Goal: Find specific page/section: Find specific page/section

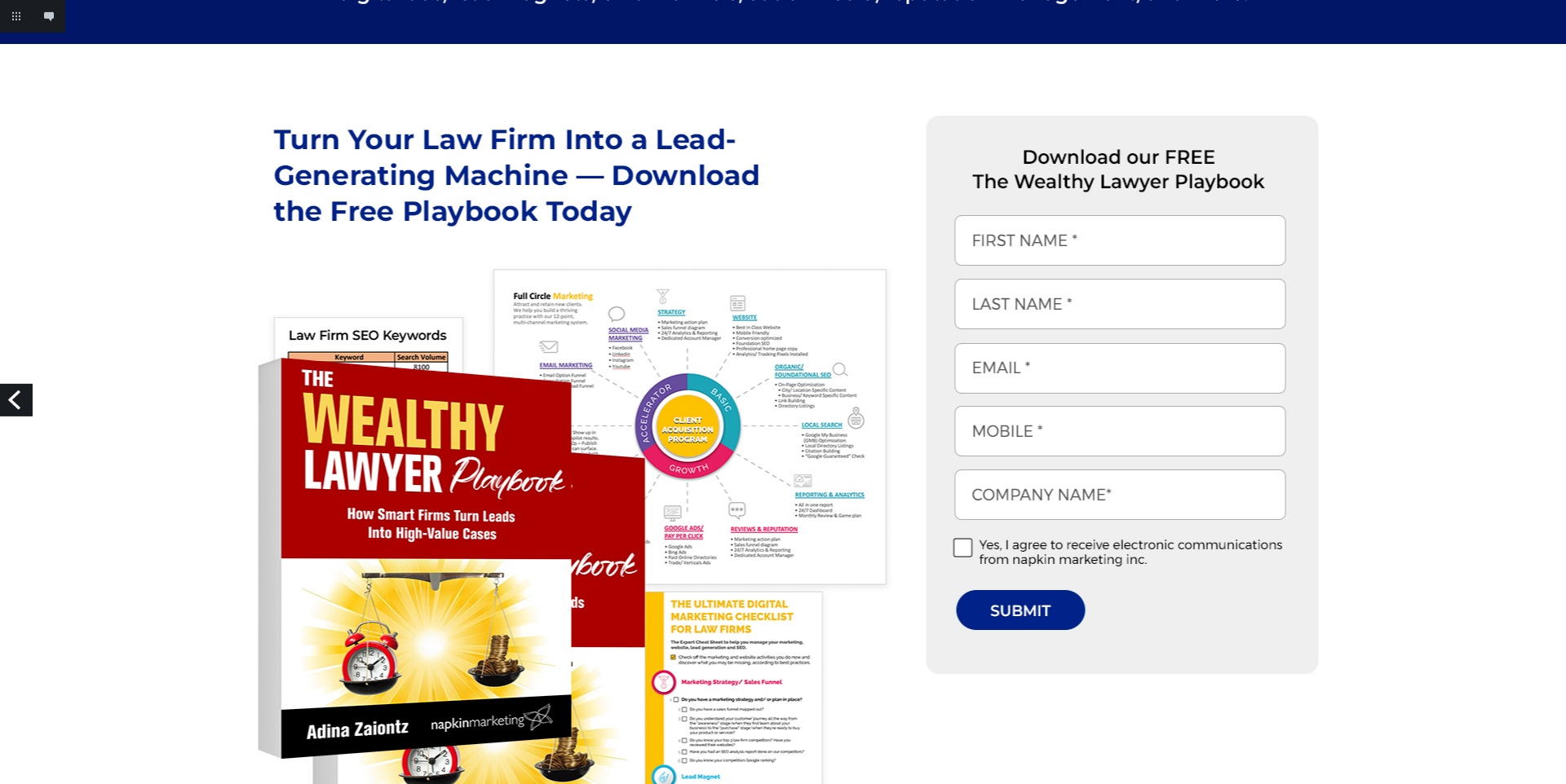
scroll to position [675, 0]
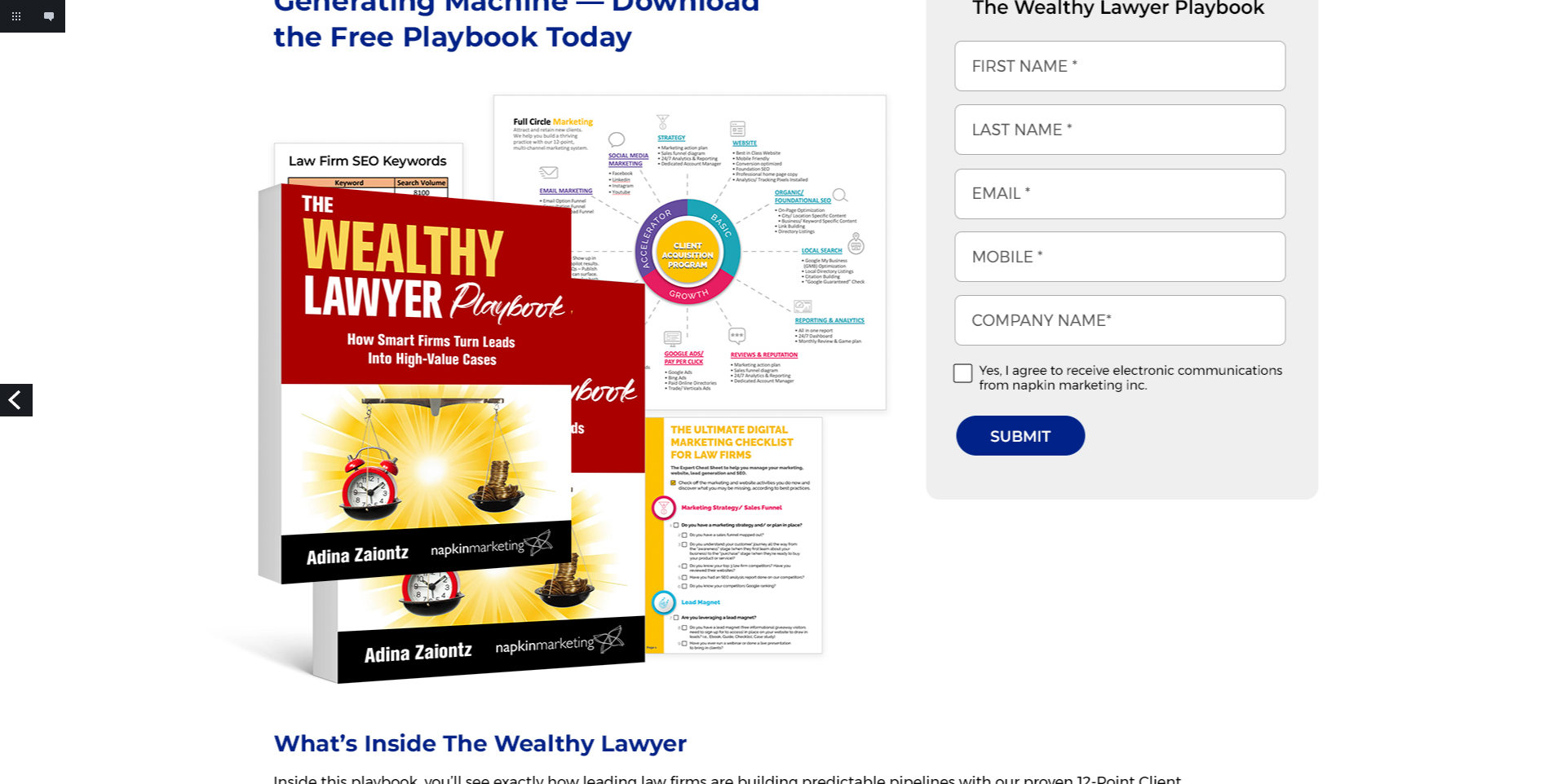
scroll to position [563, 0]
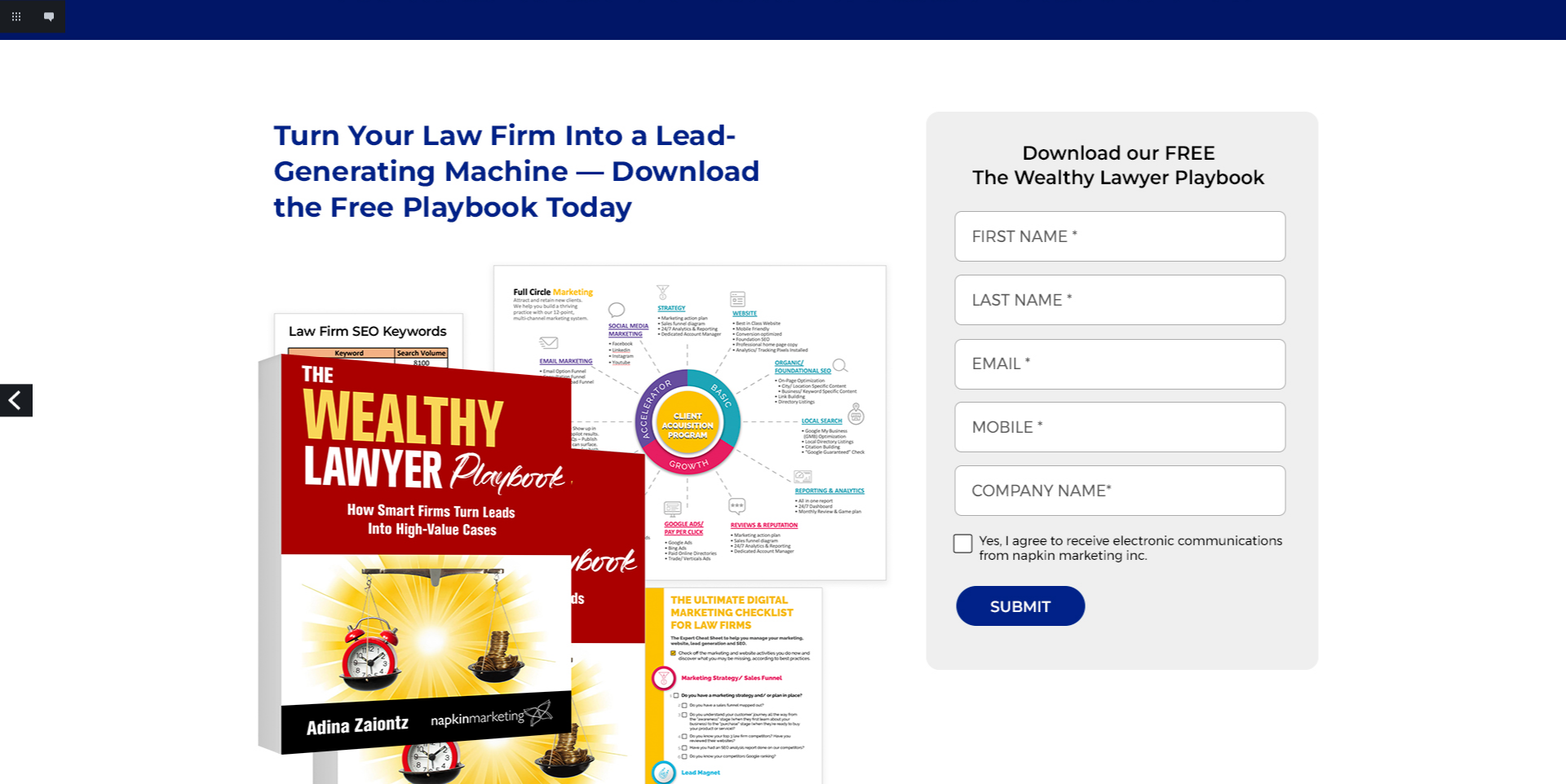
scroll to position [675, 0]
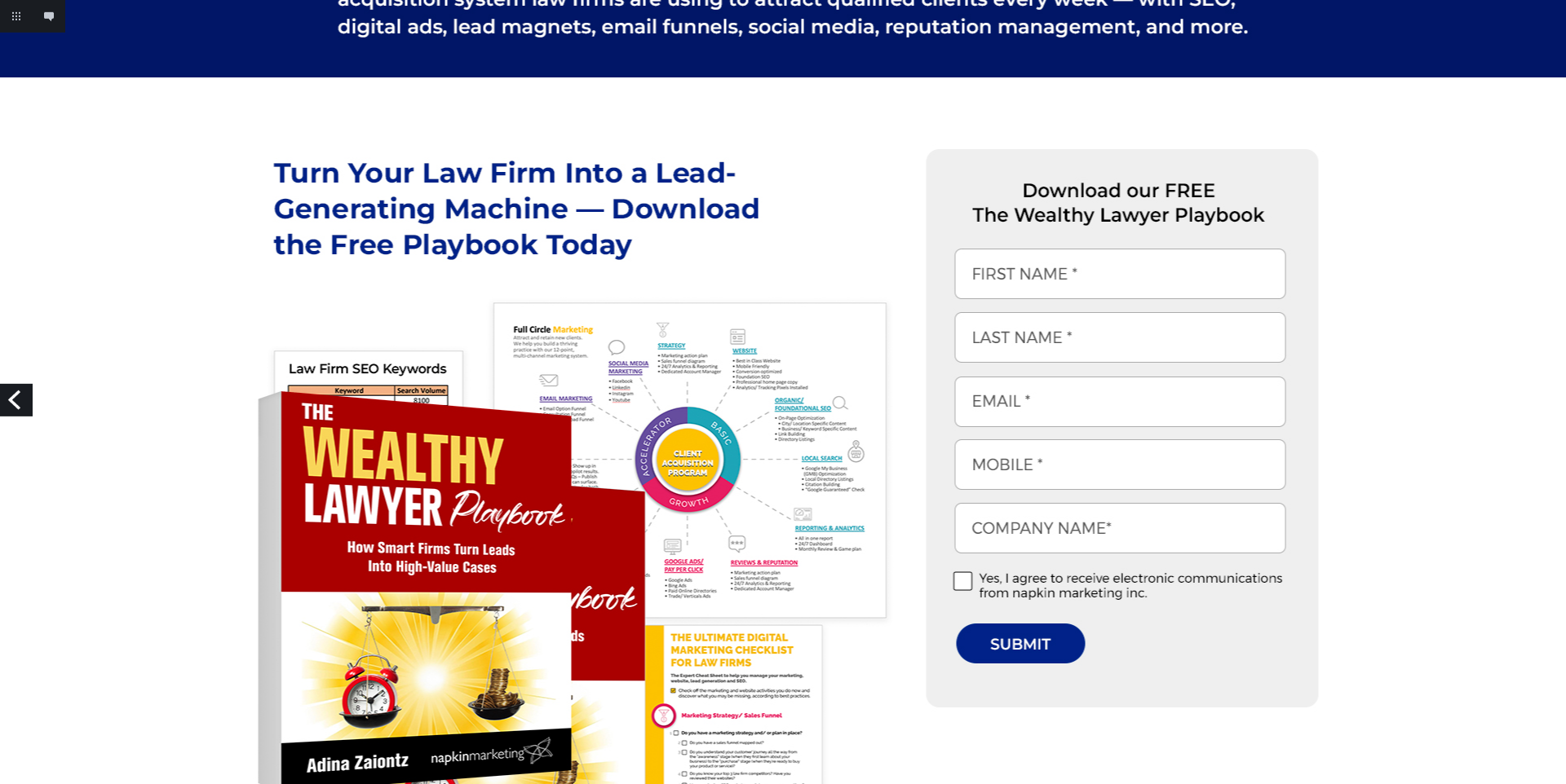
scroll to position [450, 0]
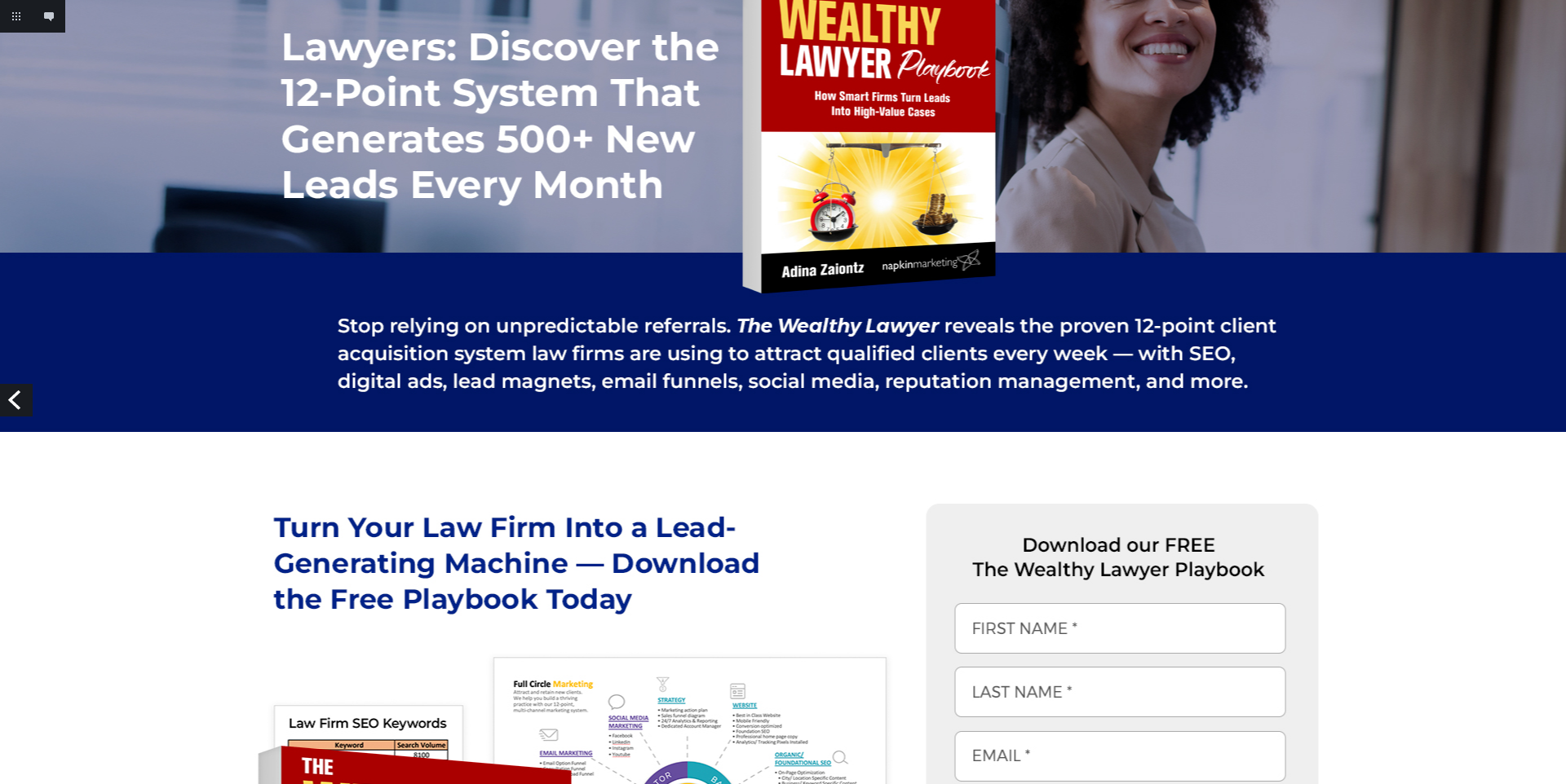
scroll to position [563, 0]
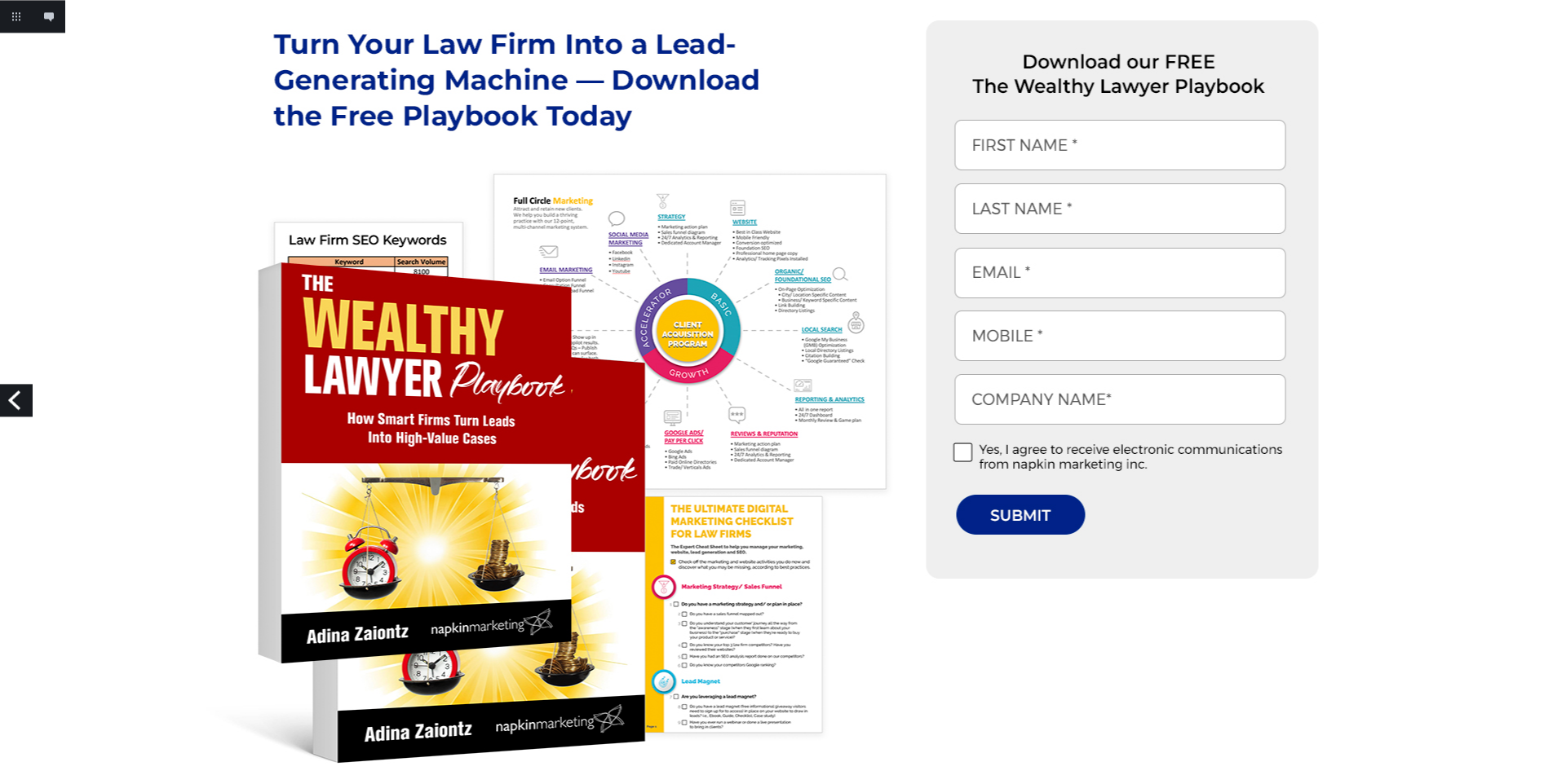
scroll to position [450, 0]
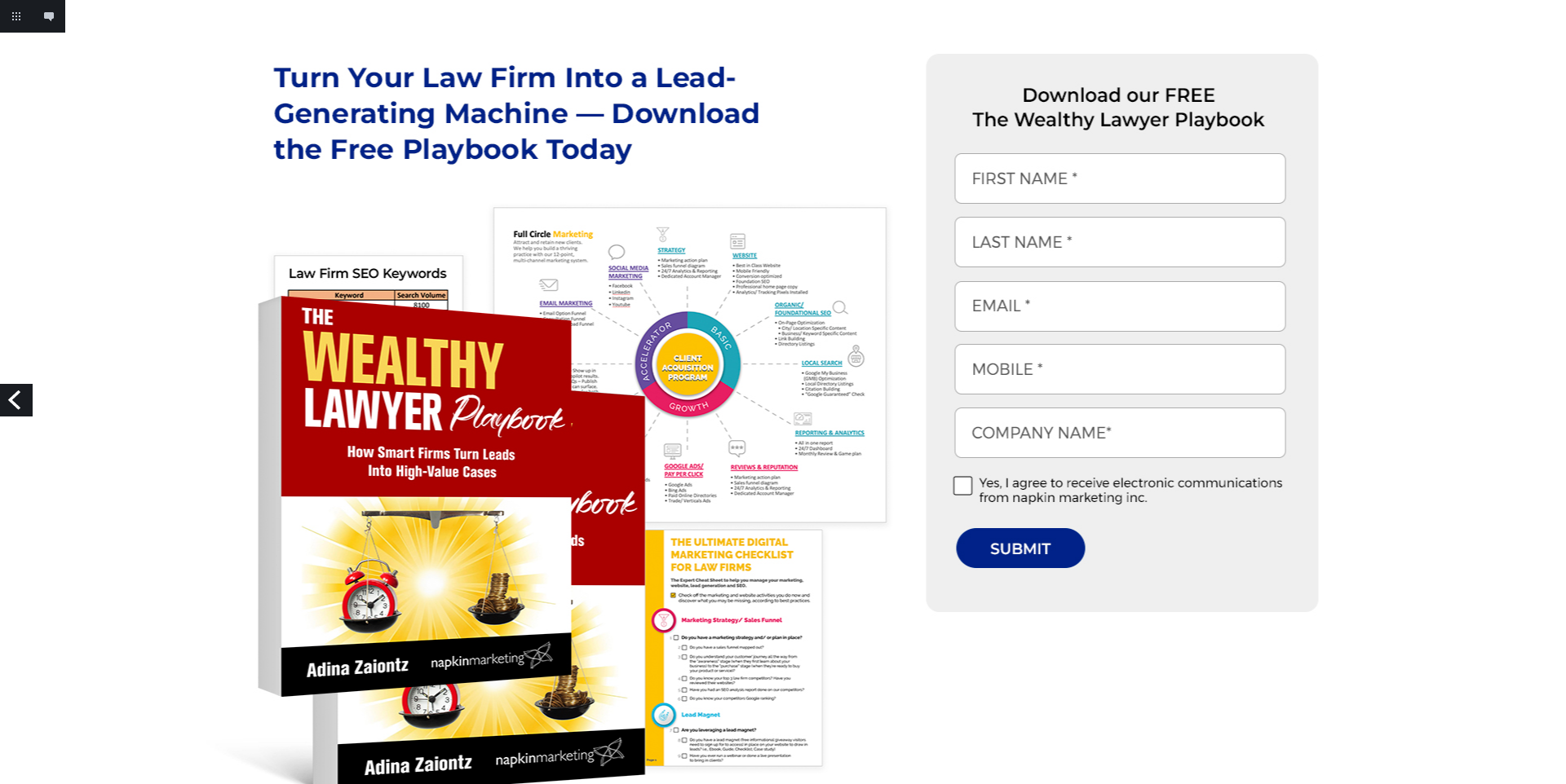
scroll to position [563, 0]
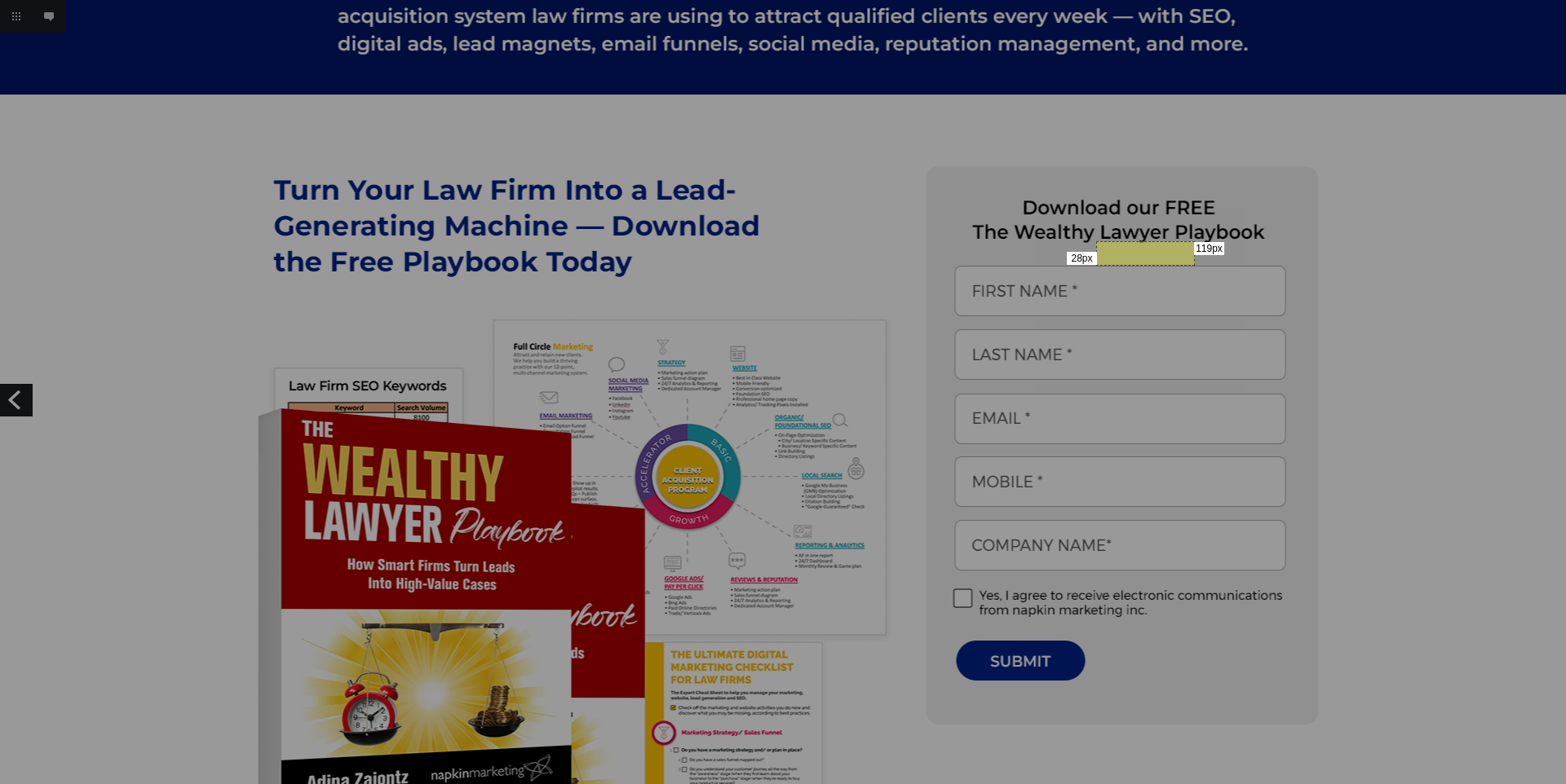
drag, startPoint x: 1119, startPoint y: 245, endPoint x: 1193, endPoint y: 264, distance: 76.4
click at [1193, 264] on div "28px 119px" at bounding box center [783, 392] width 1566 height 784
click at [570, 280] on div "28px 119px" at bounding box center [783, 392] width 1566 height 784
drag, startPoint x: 992, startPoint y: 264, endPoint x: 1078, endPoint y: 283, distance: 88.1
click at [1078, 283] on div "25px 102px" at bounding box center [783, 392] width 1566 height 784
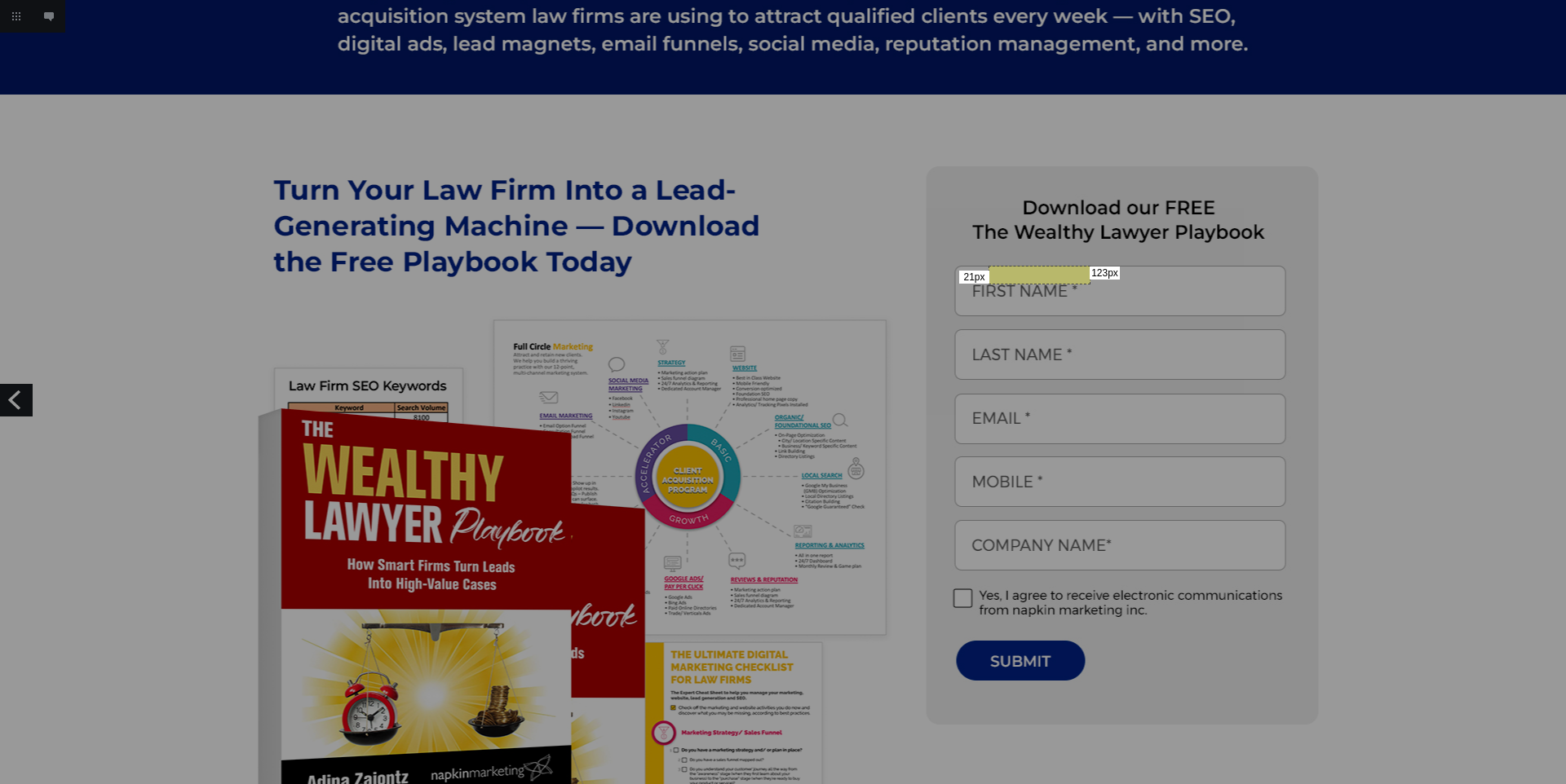
drag, startPoint x: 988, startPoint y: 266, endPoint x: 1088, endPoint y: 283, distance: 101.4
click at [1088, 283] on div "21px 123px" at bounding box center [783, 392] width 1566 height 784
click at [978, 313] on div "21px 123px" at bounding box center [783, 392] width 1566 height 784
drag, startPoint x: 955, startPoint y: 275, endPoint x: 971, endPoint y: 315, distance: 43.1
click at [971, 315] on div "49px 20px" at bounding box center [783, 392] width 1566 height 784
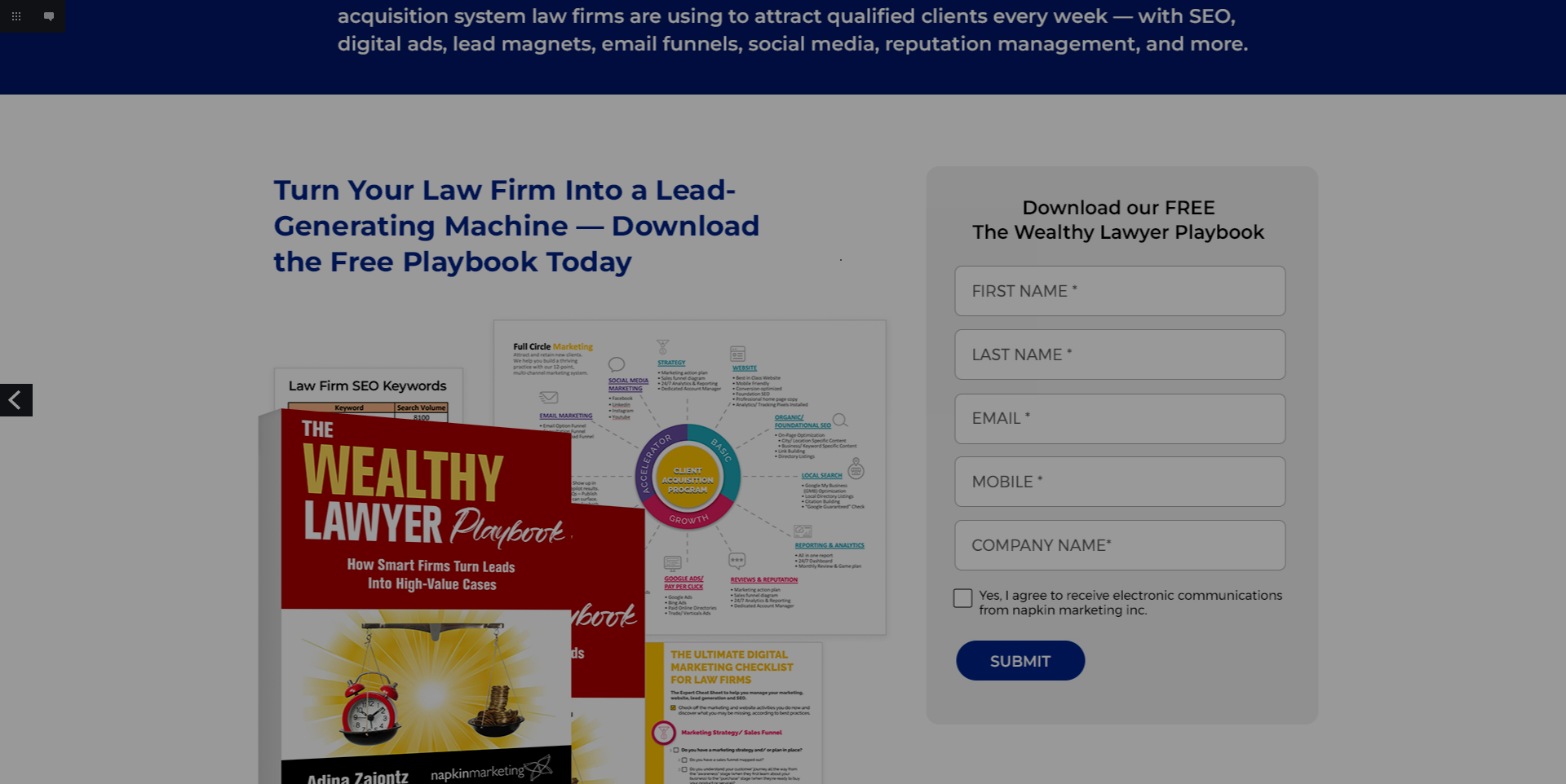
click at [840, 259] on div at bounding box center [783, 392] width 1566 height 784
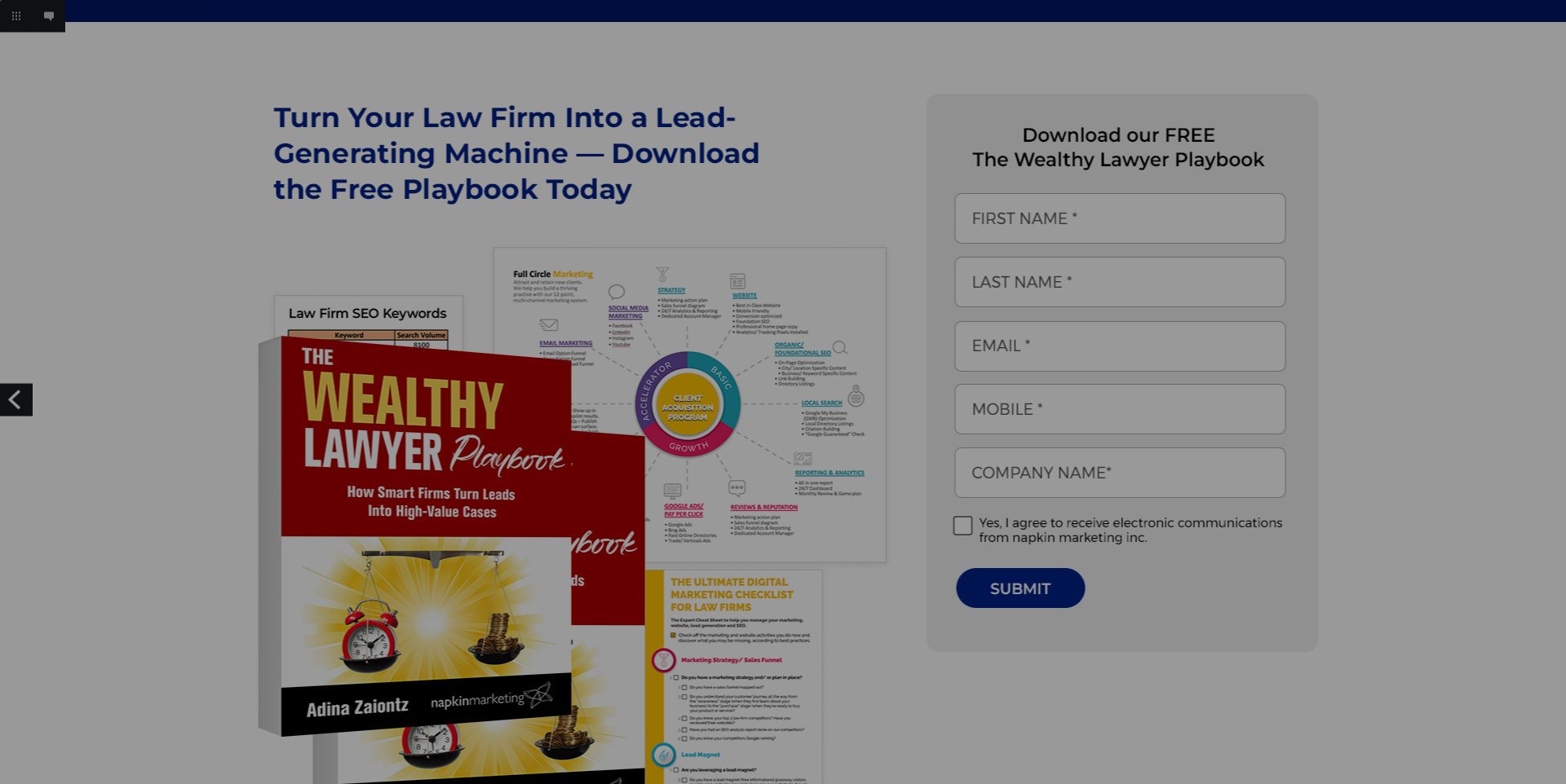
scroll to position [675, 0]
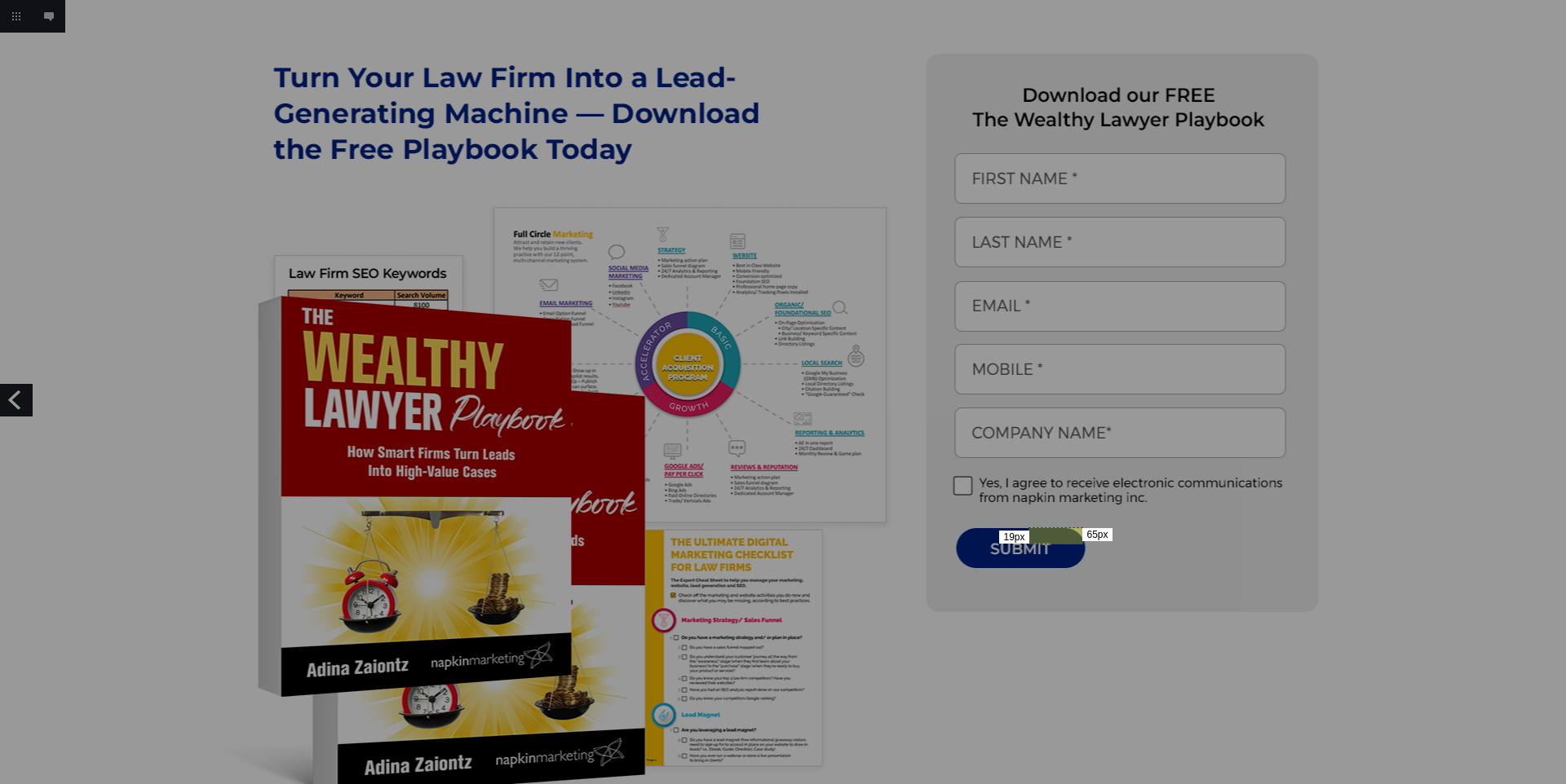
drag, startPoint x: 1028, startPoint y: 527, endPoint x: 1082, endPoint y: 543, distance: 56.3
click at [1082, 543] on div "19px 65px" at bounding box center [783, 392] width 1566 height 784
click at [773, 183] on div "19px 65px" at bounding box center [783, 392] width 1566 height 784
drag, startPoint x: 1072, startPoint y: 53, endPoint x: 1207, endPoint y: 81, distance: 137.9
click at [1207, 81] on div "35px 170px" at bounding box center [783, 392] width 1566 height 784
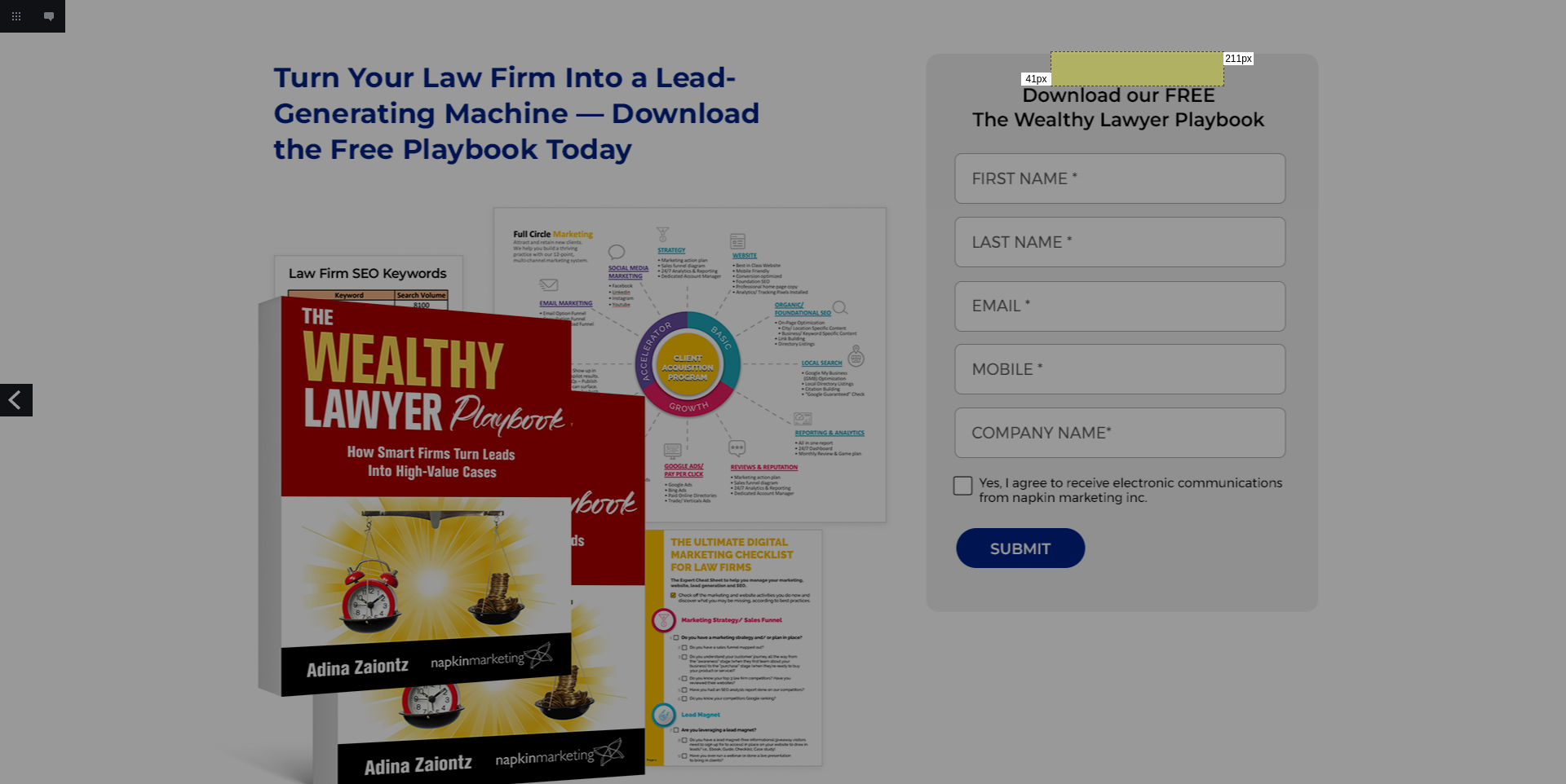
drag, startPoint x: 1050, startPoint y: 51, endPoint x: 1222, endPoint y: 85, distance: 175.3
click at [1222, 85] on div "41px 211px" at bounding box center [783, 392] width 1566 height 784
click at [567, 337] on div "41px 211px" at bounding box center [783, 392] width 1566 height 784
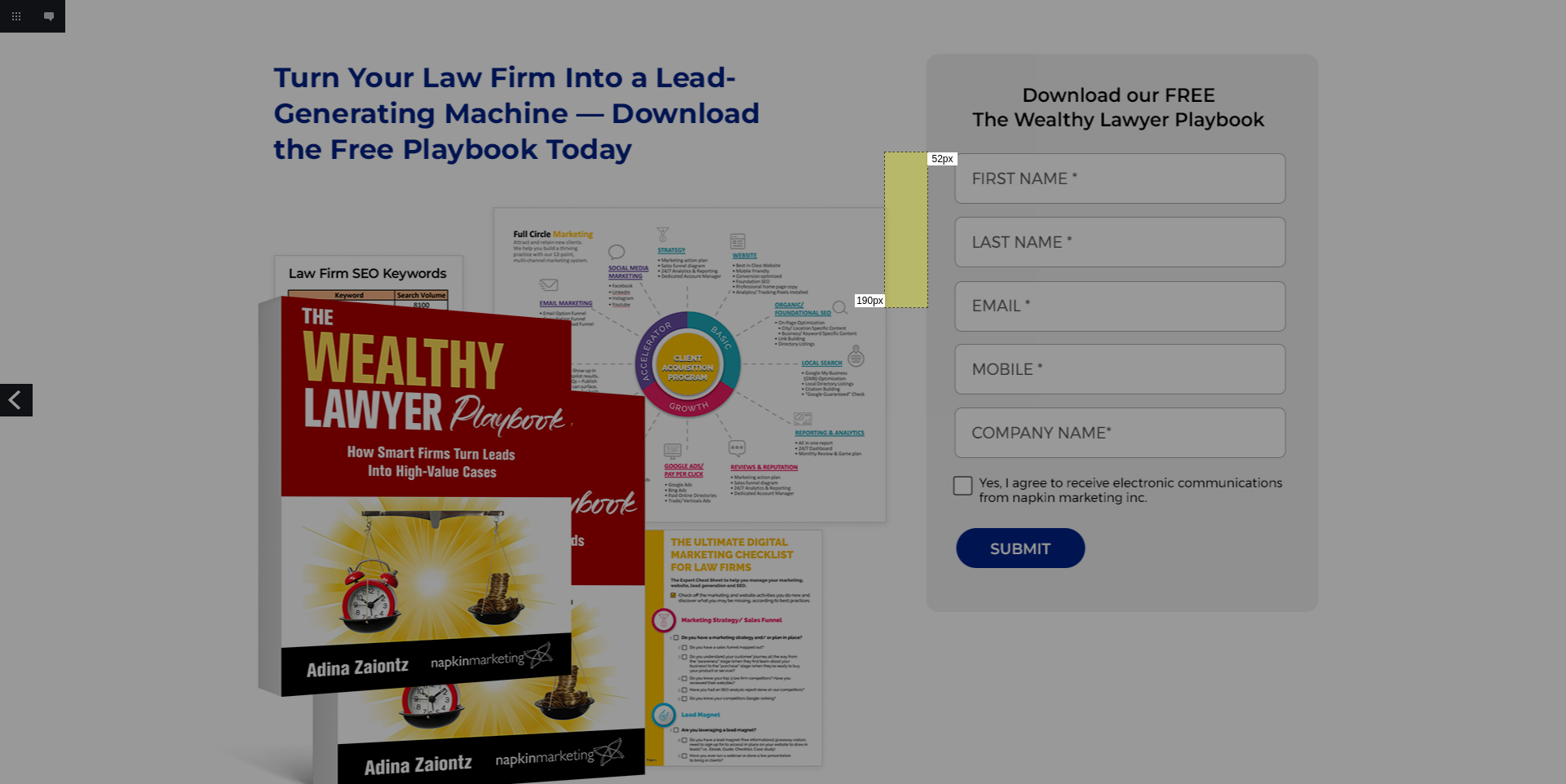
drag, startPoint x: 884, startPoint y: 152, endPoint x: 924, endPoint y: 307, distance: 160.1
click at [924, 307] on div "190px 52px" at bounding box center [783, 392] width 1566 height 784
click at [895, 217] on div "191px 49px" at bounding box center [905, 230] width 41 height 157
drag, startPoint x: 889, startPoint y: 210, endPoint x: 931, endPoint y: 303, distance: 102.0
click at [931, 303] on div "115px 52px" at bounding box center [783, 392] width 1566 height 784
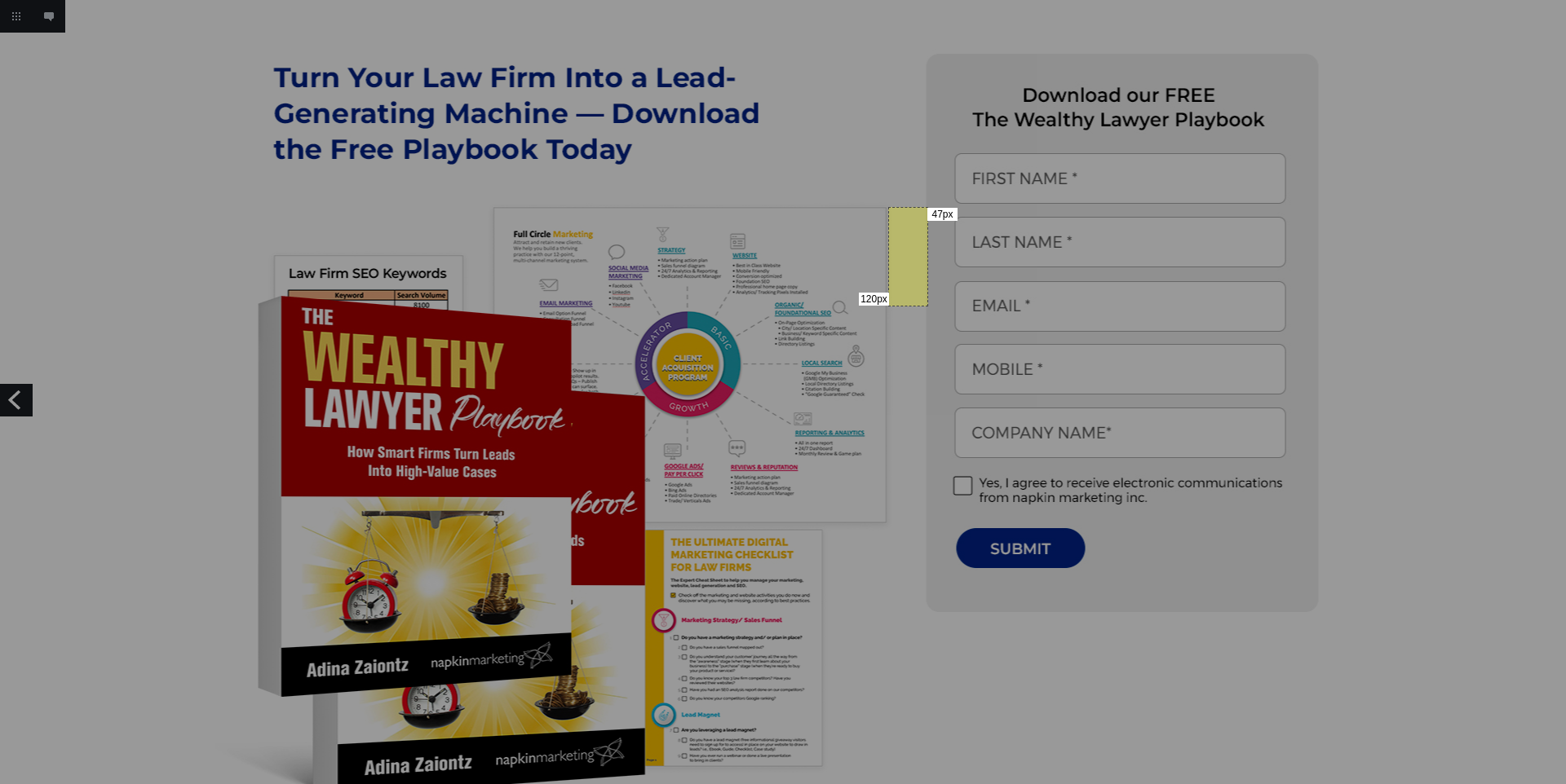
drag, startPoint x: 888, startPoint y: 207, endPoint x: 926, endPoint y: 305, distance: 105.1
click at [926, 305] on div "120px 47px" at bounding box center [783, 392] width 1566 height 784
drag, startPoint x: 886, startPoint y: 207, endPoint x: 925, endPoint y: 275, distance: 78.4
click at [925, 275] on div "84px 48px" at bounding box center [783, 392] width 1566 height 784
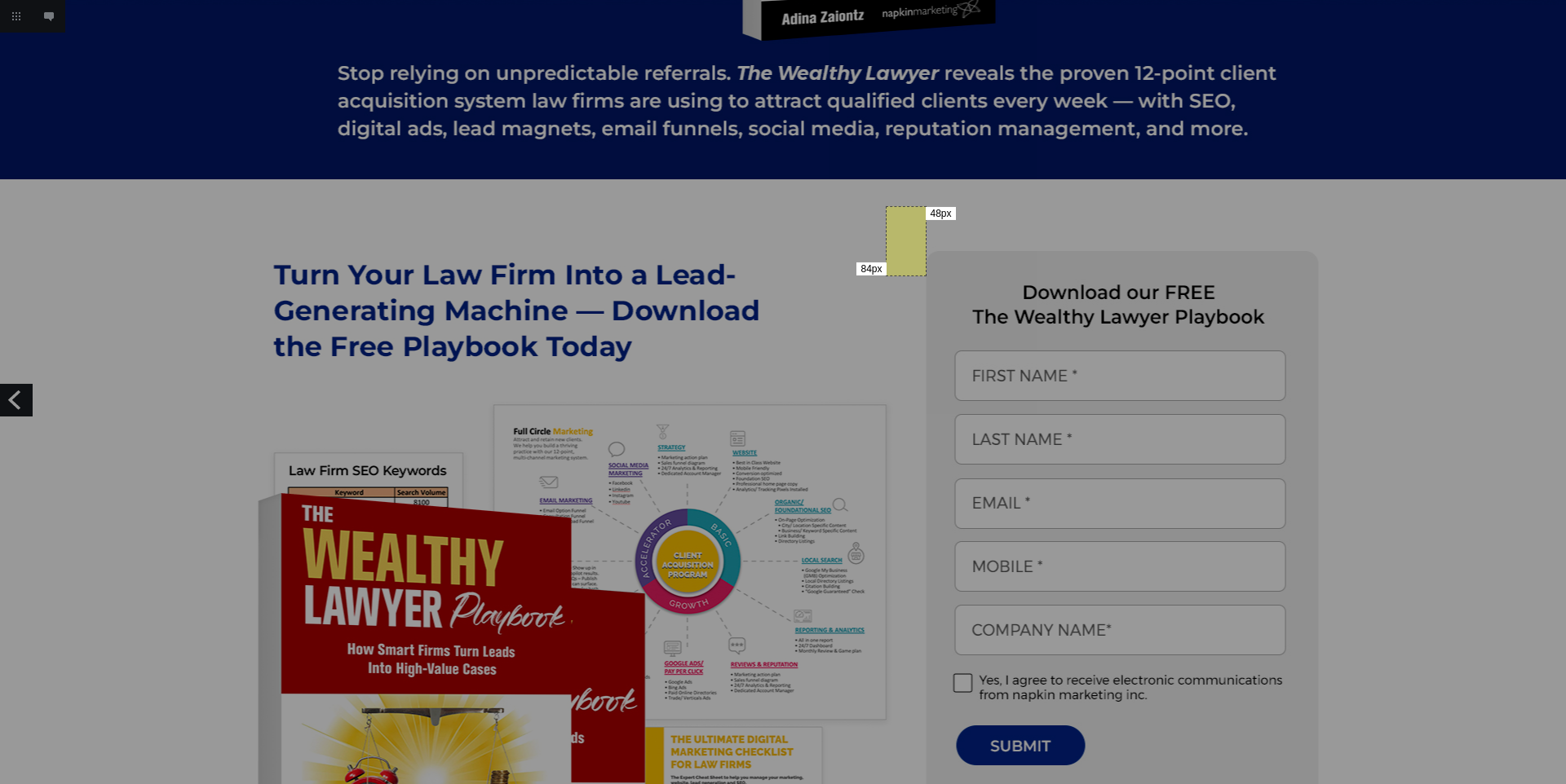
scroll to position [450, 0]
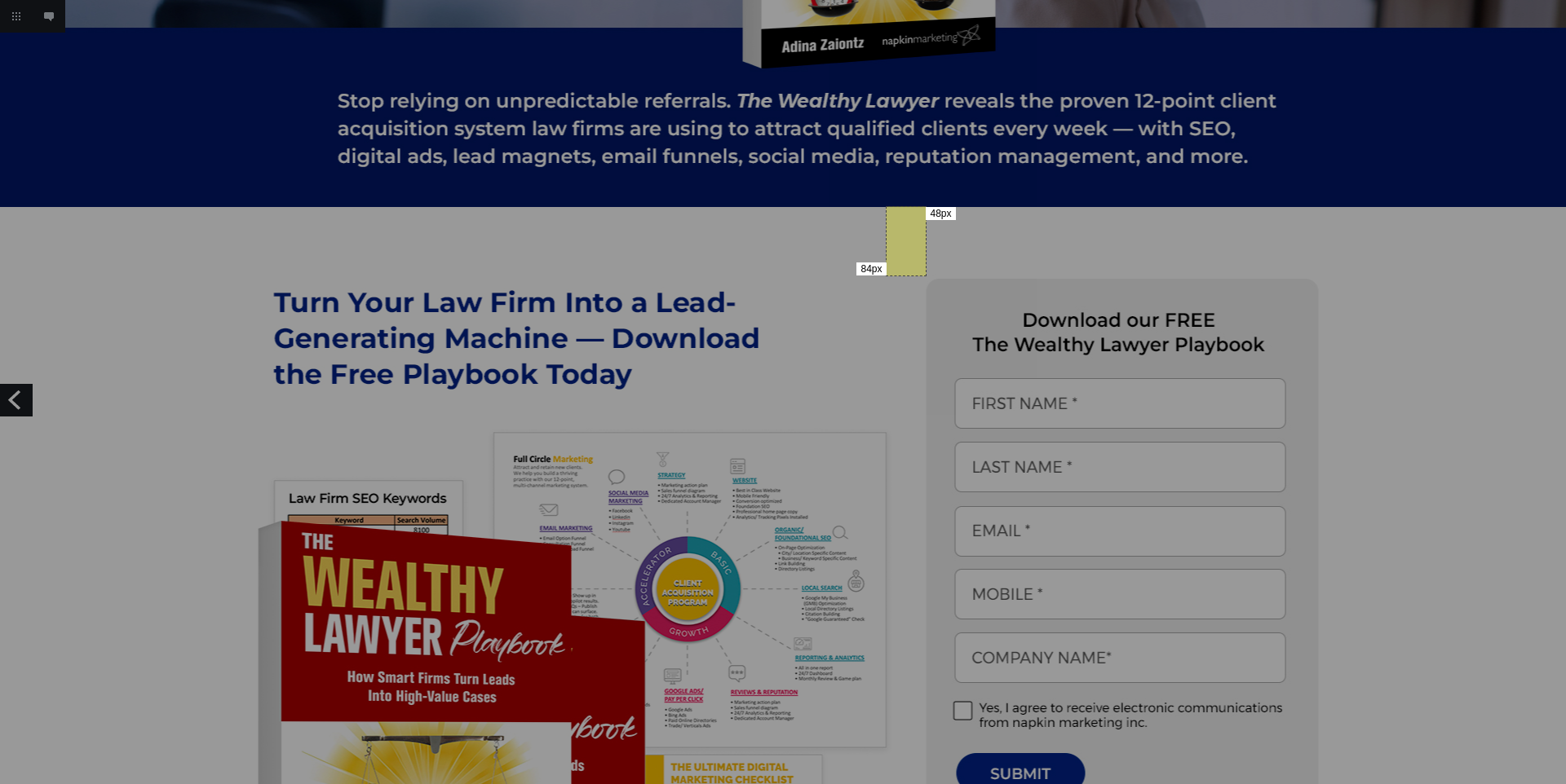
click at [927, 188] on div "84px 48px" at bounding box center [783, 392] width 1566 height 784
click at [797, 293] on div at bounding box center [783, 392] width 1566 height 784
drag, startPoint x: 1095, startPoint y: 429, endPoint x: 1235, endPoint y: 440, distance: 140.4
click at [1235, 440] on div "13px 171px" at bounding box center [783, 392] width 1566 height 784
drag, startPoint x: 1371, startPoint y: 311, endPoint x: 1422, endPoint y: 378, distance: 84.2
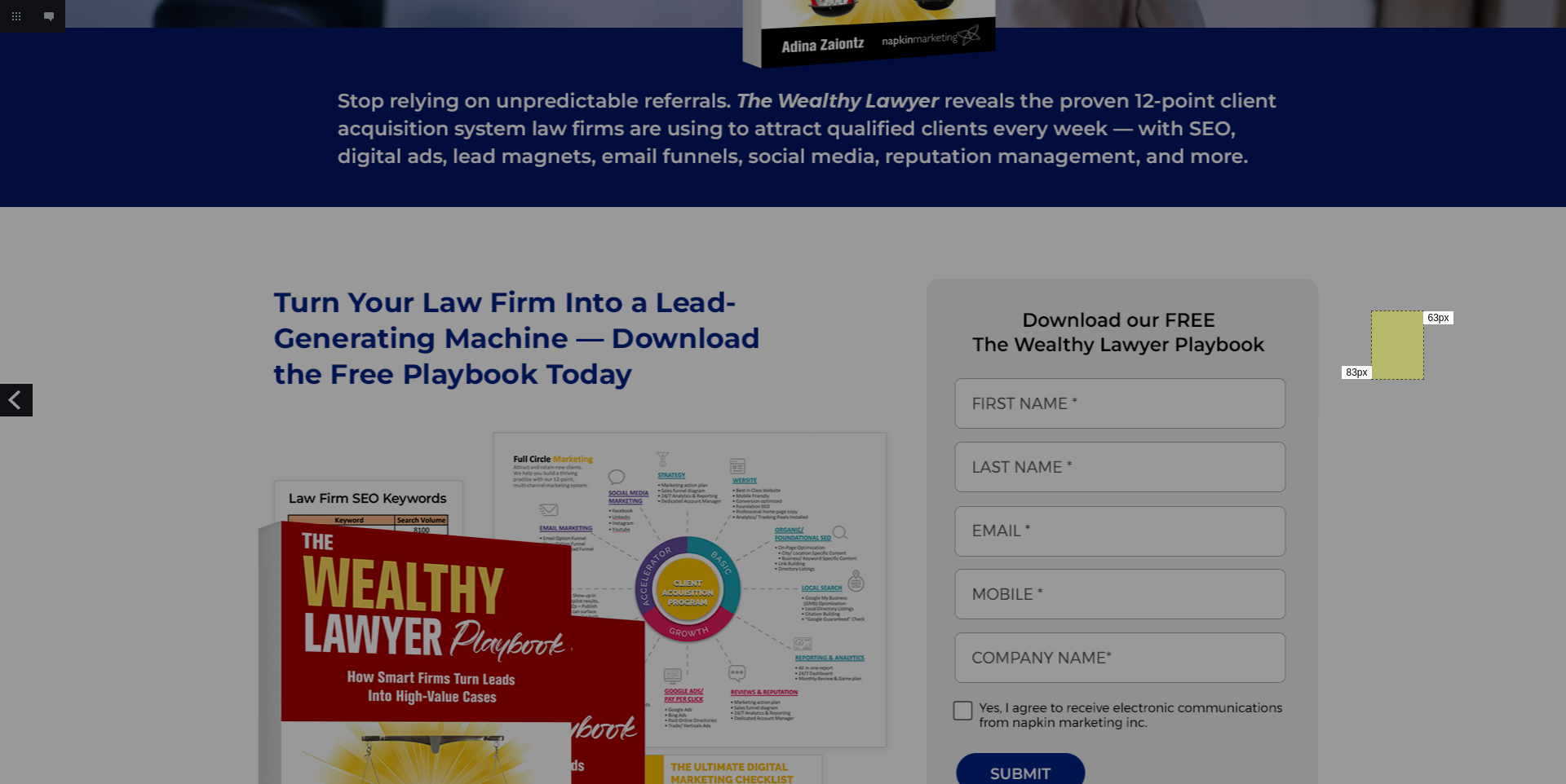
click at [1422, 378] on div "83px 63px" at bounding box center [783, 392] width 1566 height 784
drag, startPoint x: 1234, startPoint y: 231, endPoint x: 1258, endPoint y: 332, distance: 103.8
click at [1258, 332] on div "123px 29px" at bounding box center [783, 392] width 1566 height 784
drag, startPoint x: 1121, startPoint y: 431, endPoint x: 1165, endPoint y: 439, distance: 44.7
click at [1165, 439] on div "13px 56px" at bounding box center [783, 392] width 1566 height 784
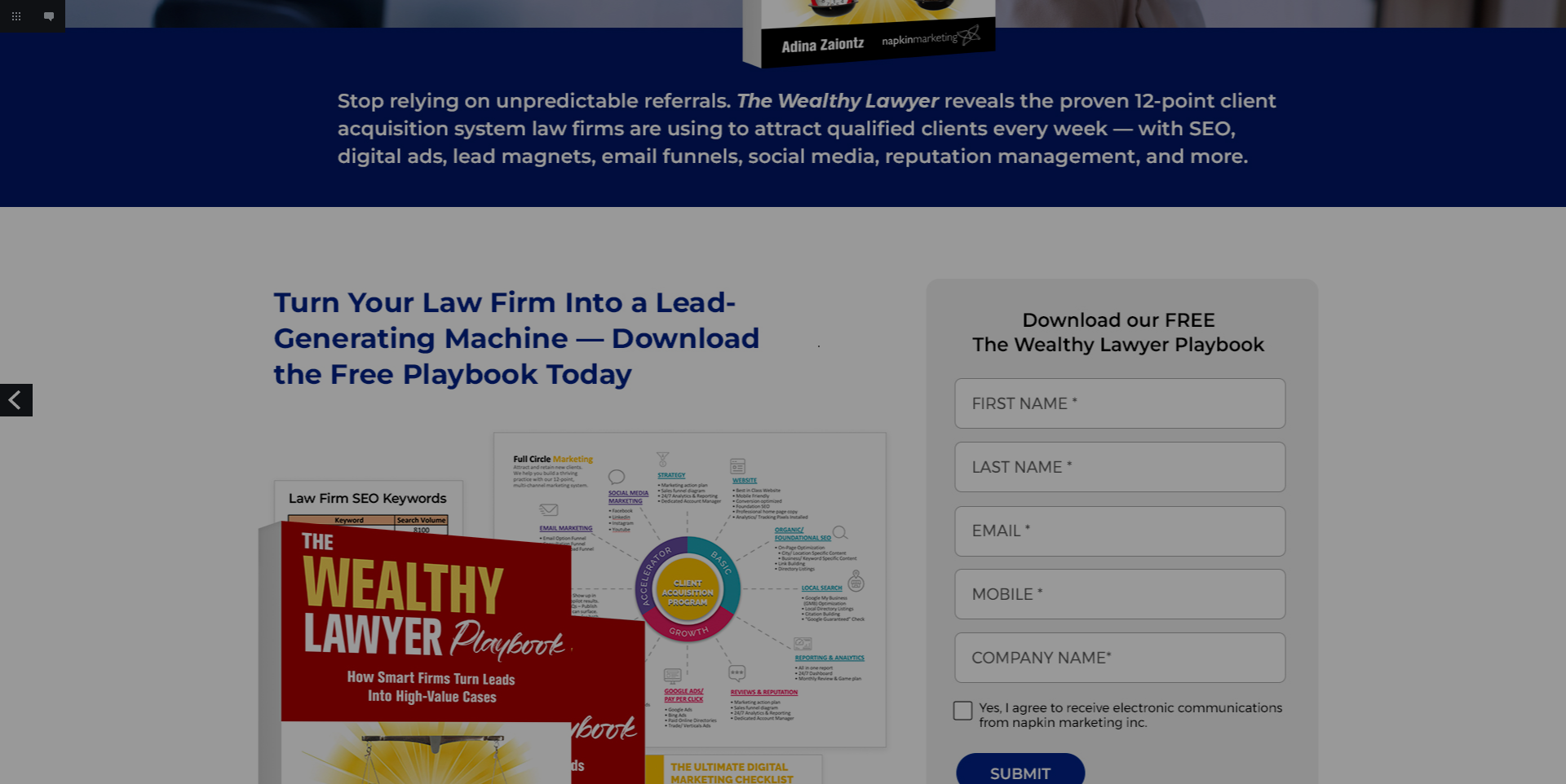
click at [818, 345] on div at bounding box center [783, 392] width 1566 height 784
click at [818, 345] on div at bounding box center [819, 346] width 2 height 2
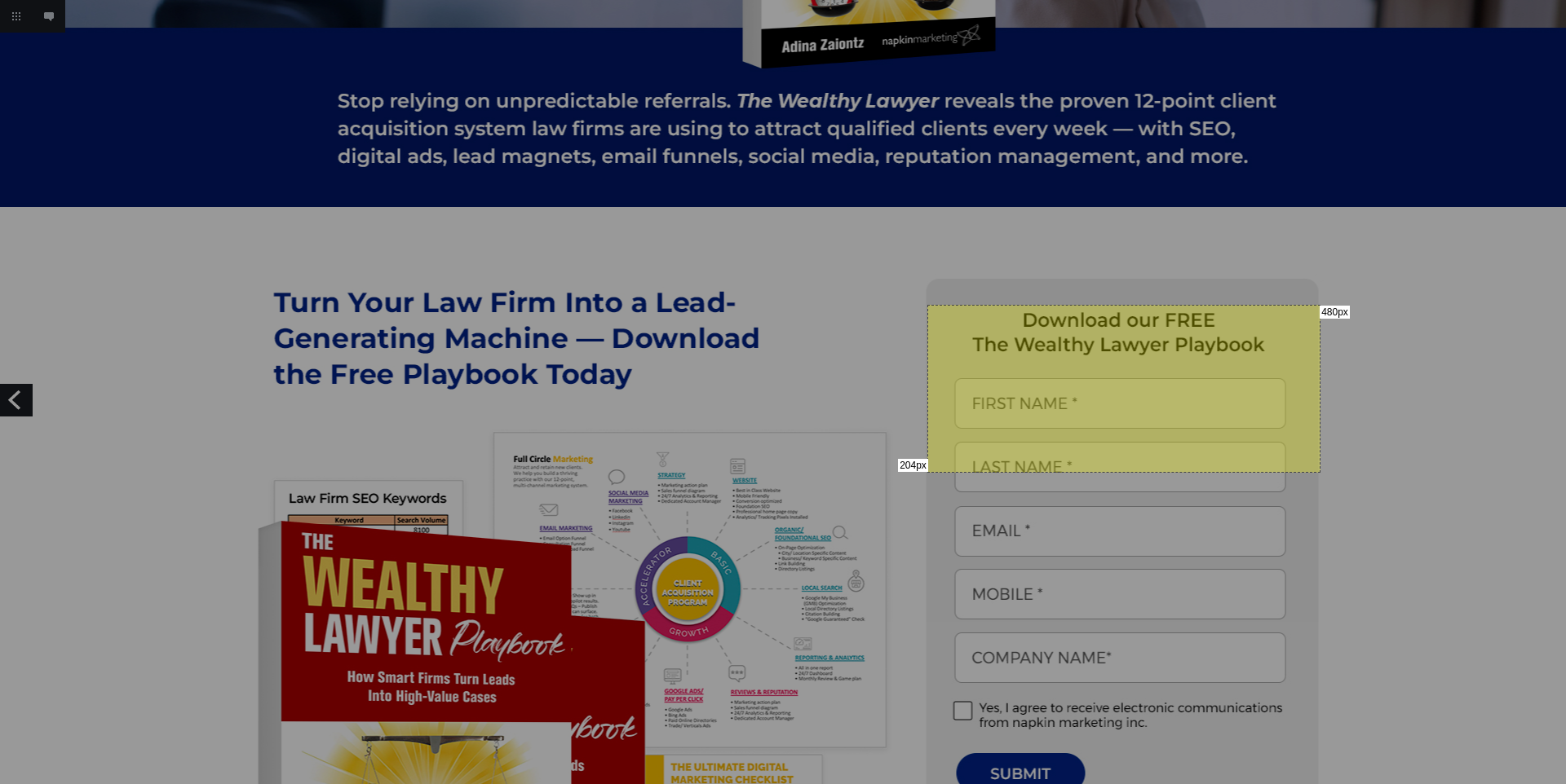
drag, startPoint x: 927, startPoint y: 305, endPoint x: 1319, endPoint y: 471, distance: 425.7
click at [1319, 471] on div "204px 480px" at bounding box center [783, 392] width 1566 height 784
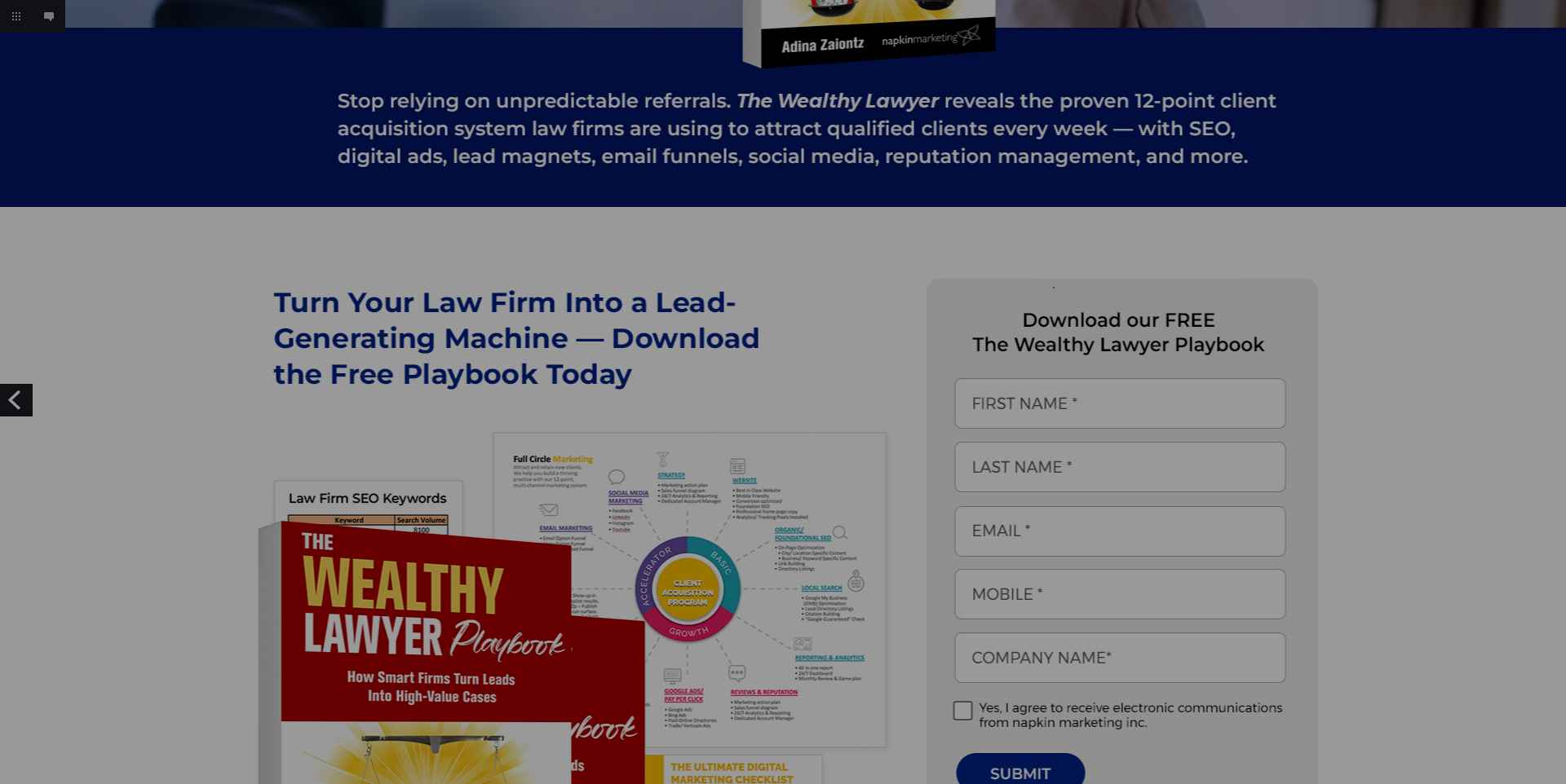
click at [1053, 287] on div at bounding box center [783, 392] width 1566 height 784
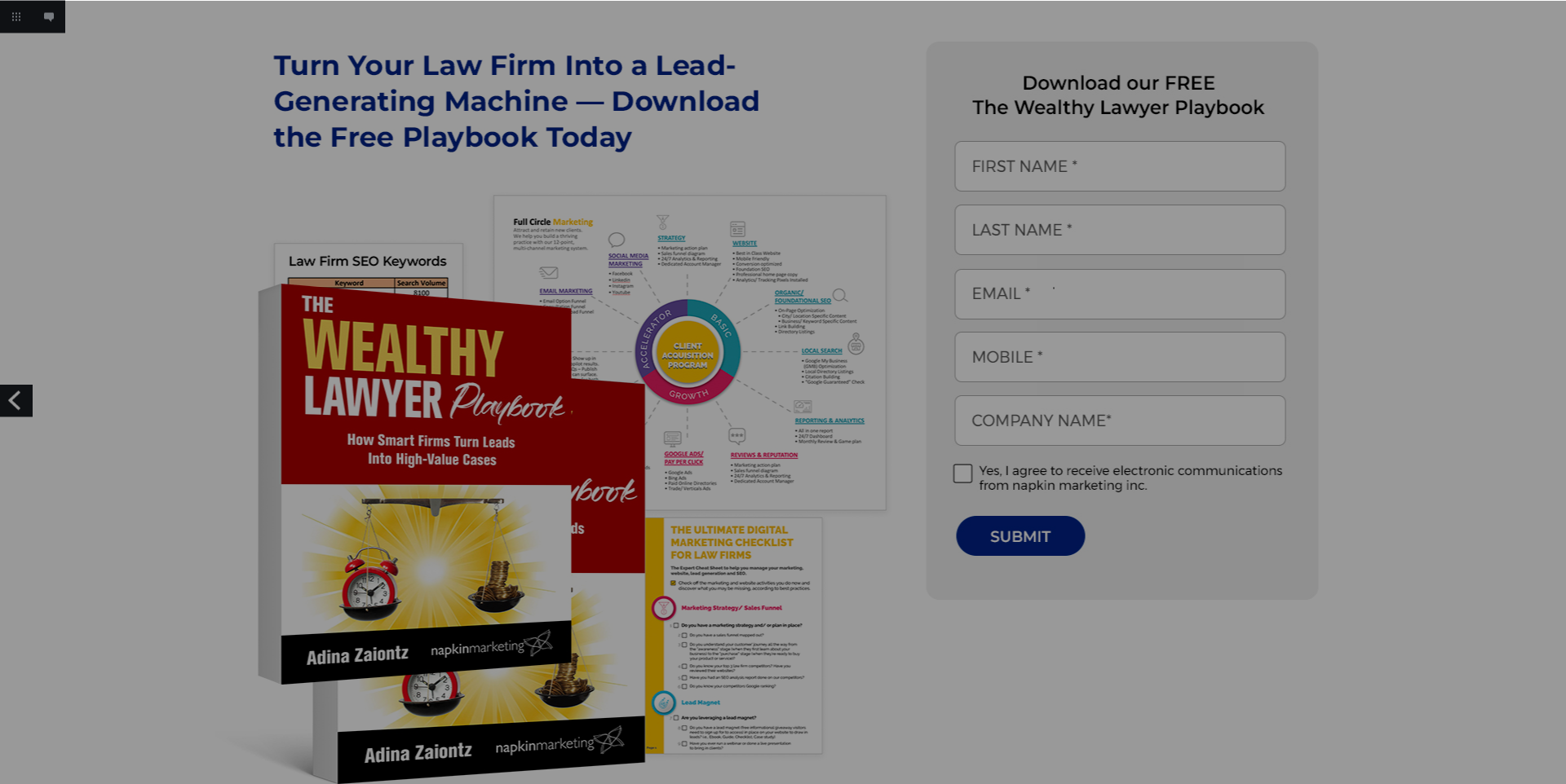
scroll to position [787, 0]
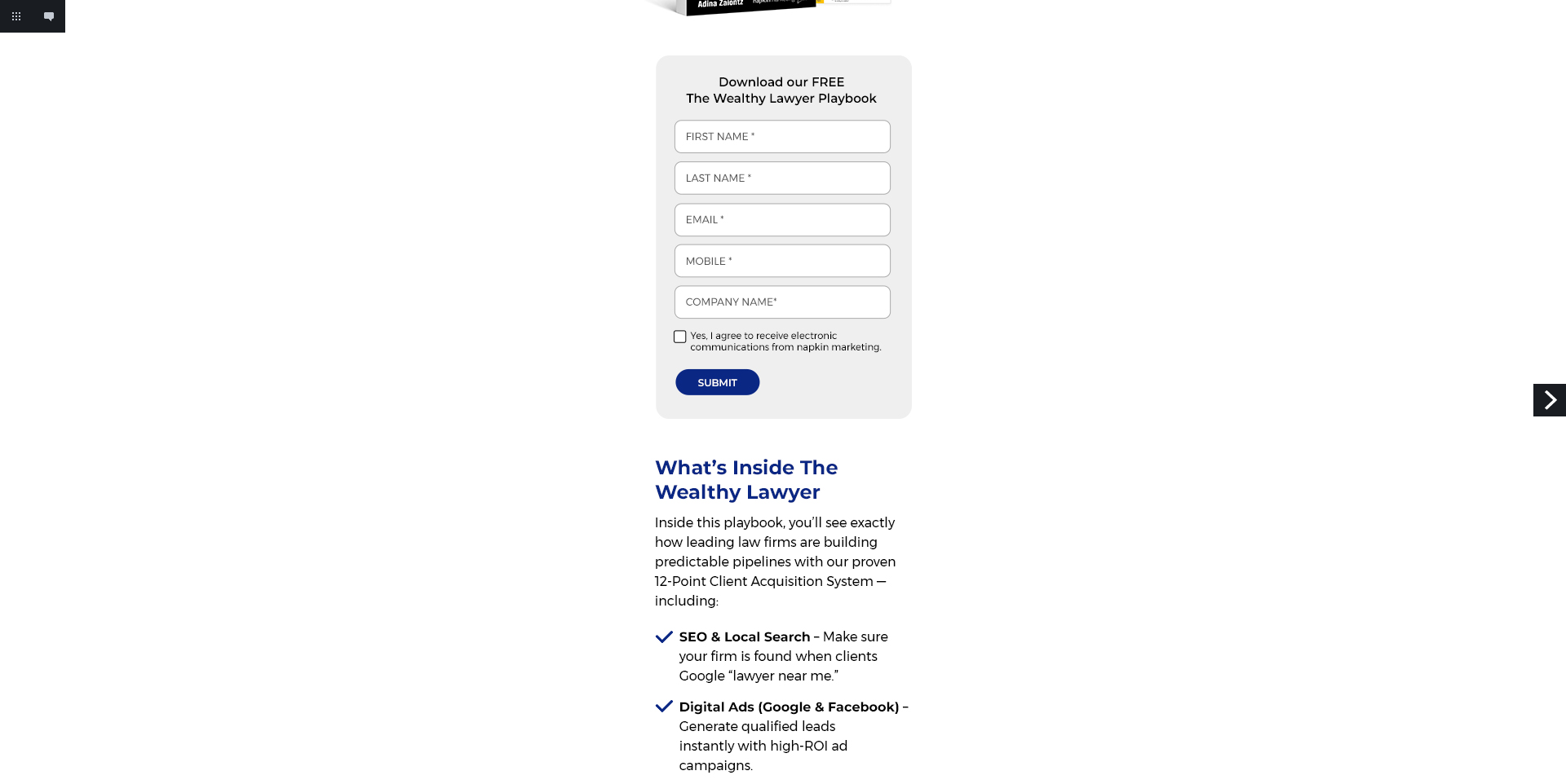
scroll to position [900, 0]
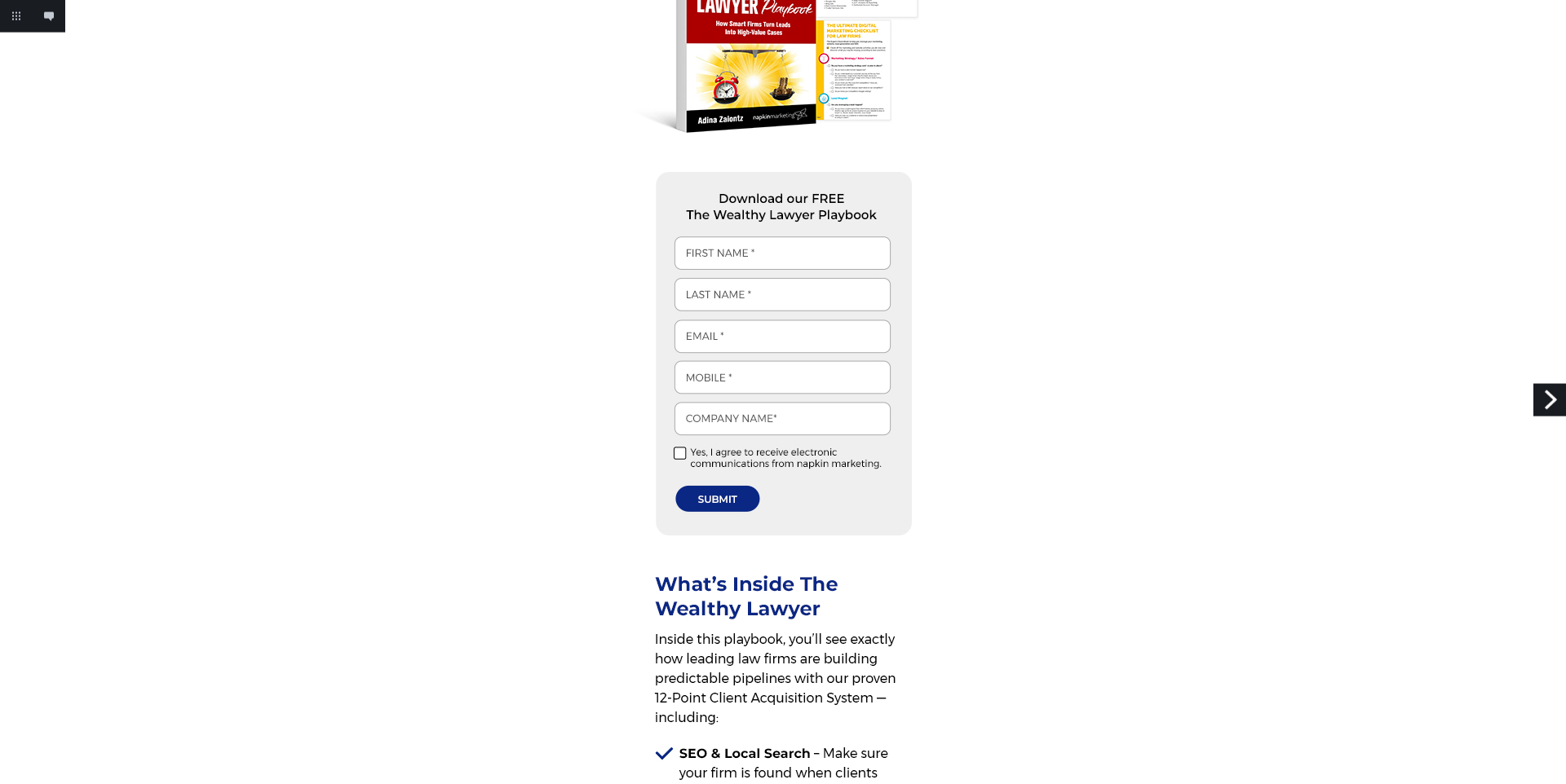
scroll to position [900, 0]
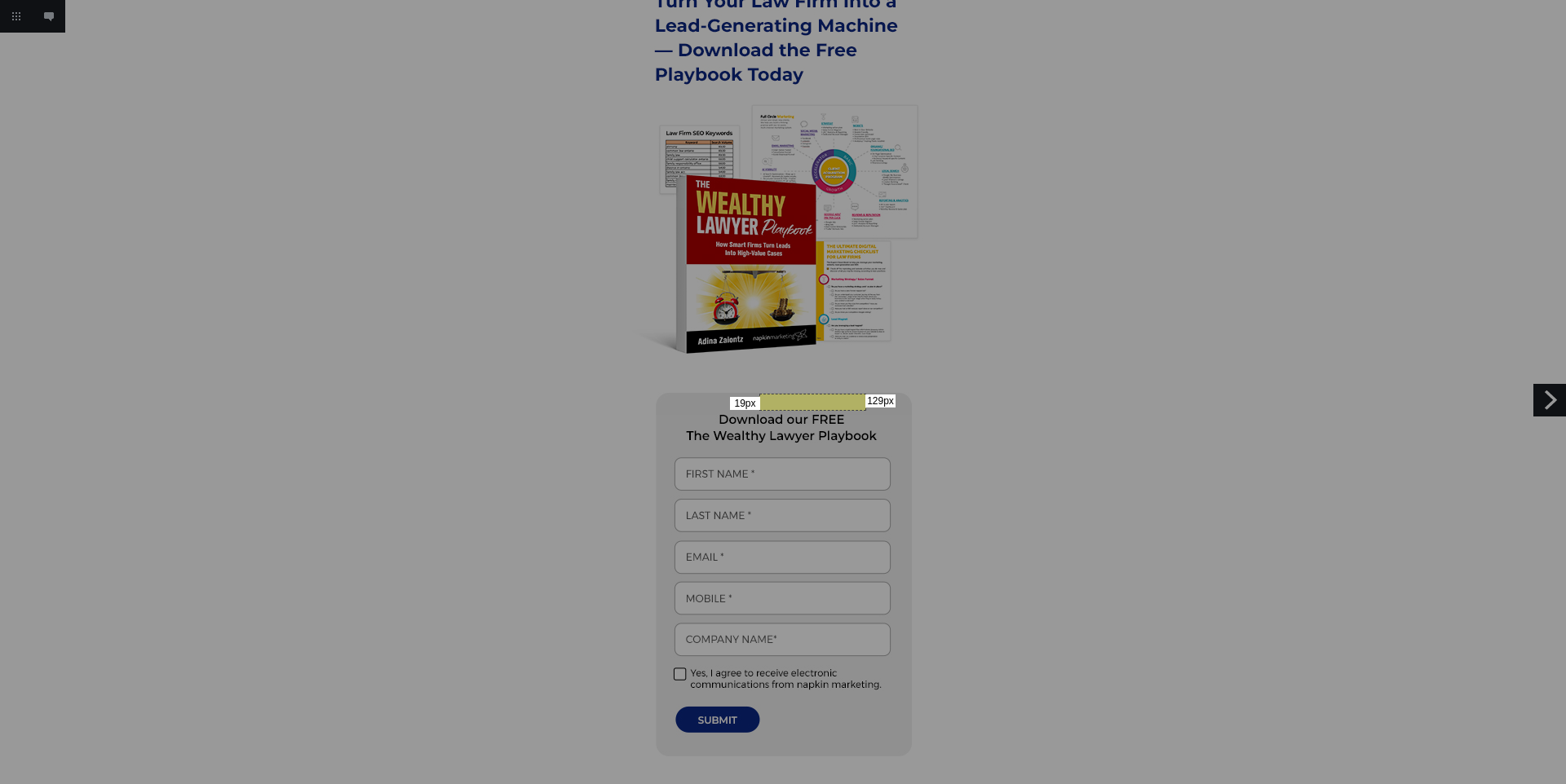
drag, startPoint x: 759, startPoint y: 394, endPoint x: 864, endPoint y: 409, distance: 106.1
click at [864, 409] on div "19px 129px" at bounding box center [783, 392] width 1566 height 784
